Goal: Task Accomplishment & Management: Use online tool/utility

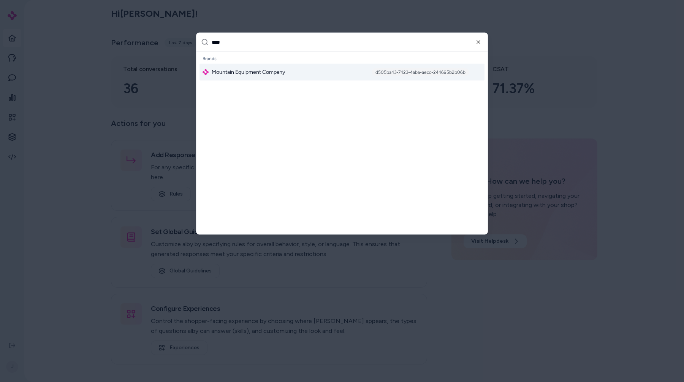
type input "*****"
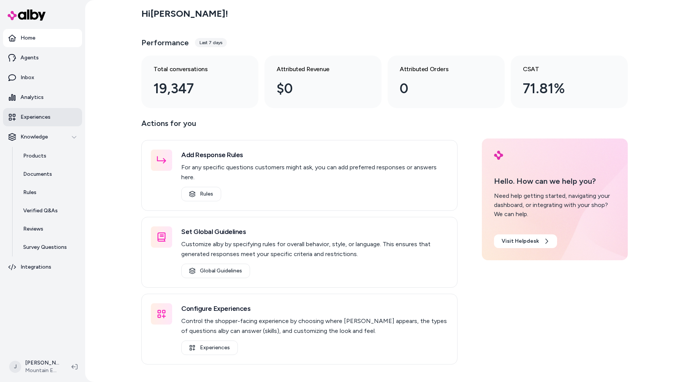
click at [63, 115] on link "Experiences" at bounding box center [42, 117] width 79 height 18
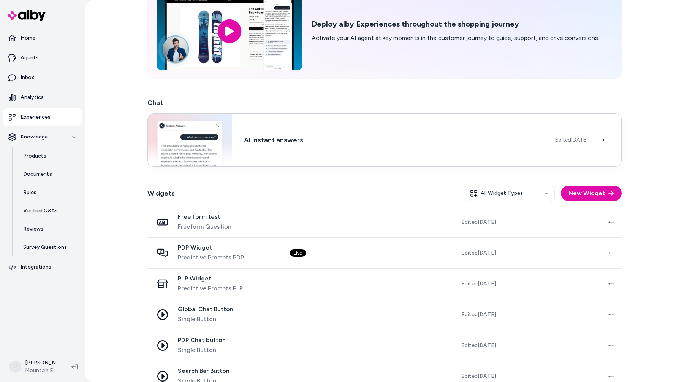
scroll to position [64, 0]
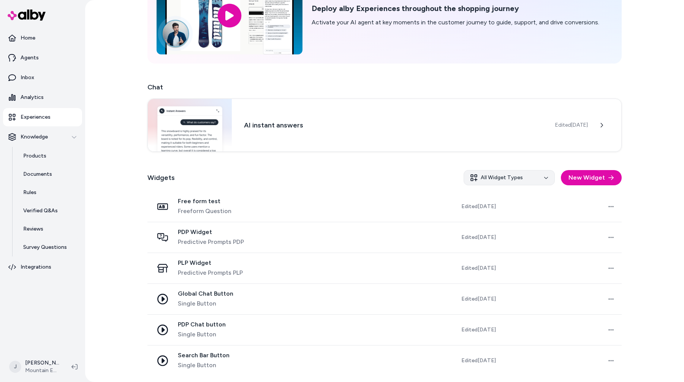
click at [507, 179] on html "Home Agents Inbox Analytics Experiences Knowledge Products Documents Rules Veri…" at bounding box center [342, 191] width 684 height 382
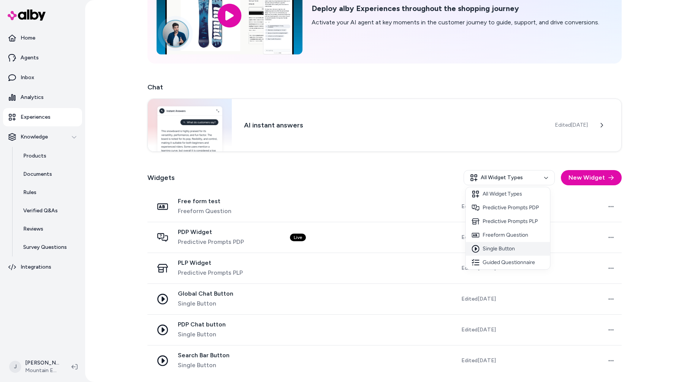
click at [502, 250] on div "Single Button" at bounding box center [508, 249] width 84 height 14
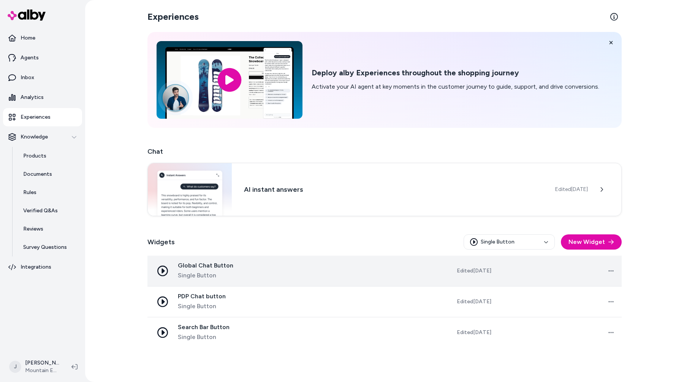
click at [290, 276] on td at bounding box center [334, 270] width 124 height 31
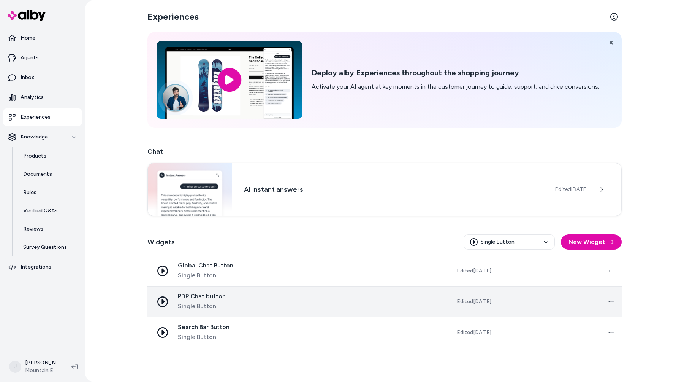
click at [322, 299] on td at bounding box center [334, 301] width 124 height 31
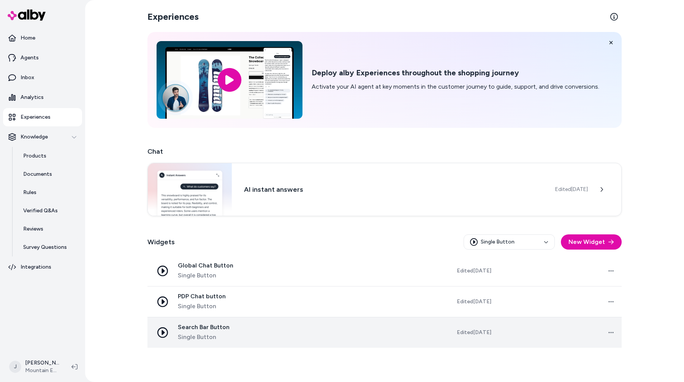
click at [320, 324] on td at bounding box center [334, 332] width 124 height 31
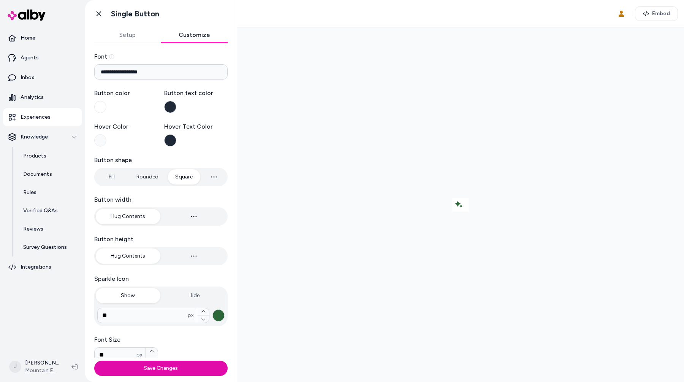
click at [190, 34] on button "Customize" at bounding box center [194, 34] width 67 height 15
